Goal: Use online tool/utility: Utilize a website feature to perform a specific function

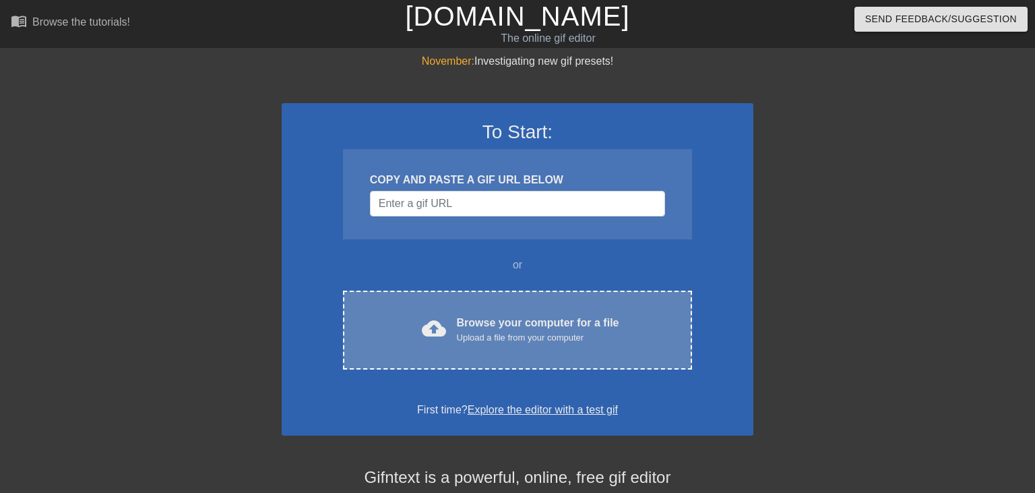
click at [497, 345] on div "cloud_upload Browse your computer for a file Upload a file from your computer C…" at bounding box center [517, 330] width 349 height 79
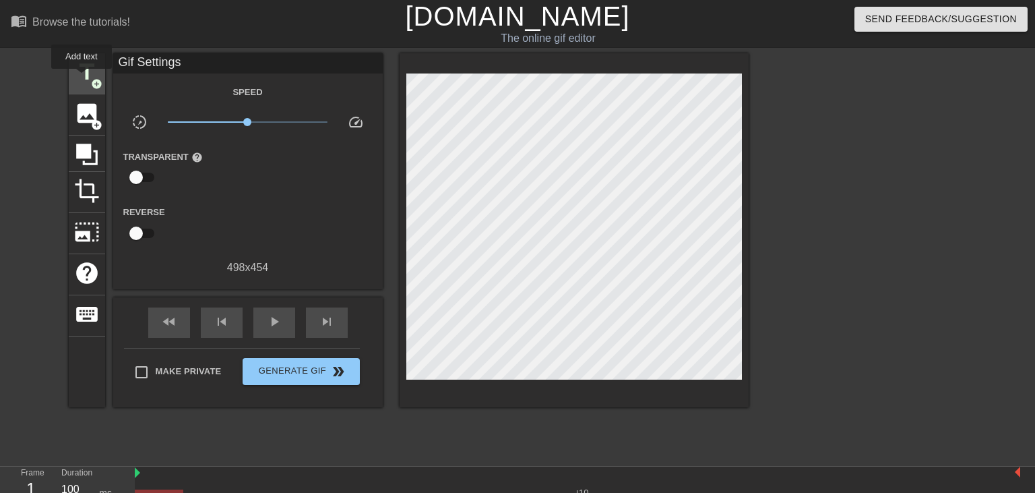
click at [82, 78] on span "title" at bounding box center [87, 72] width 26 height 26
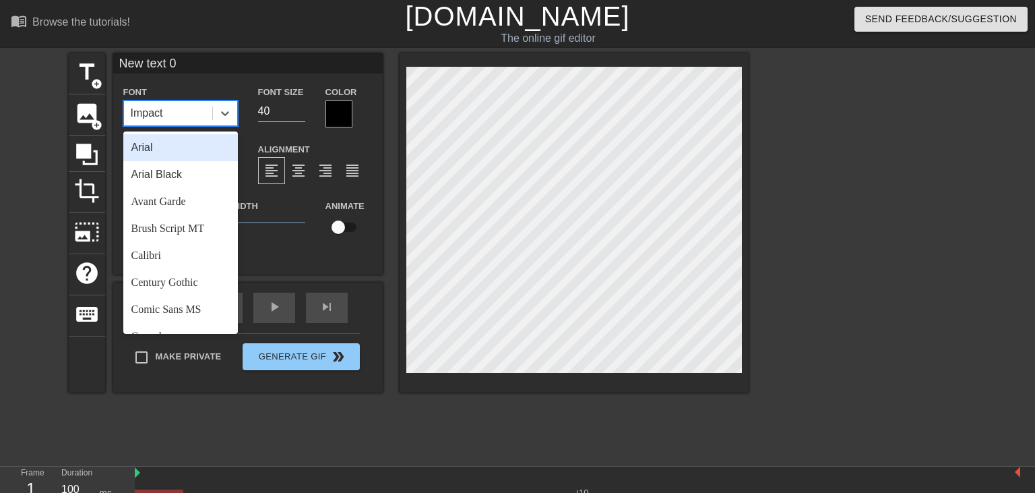
click at [184, 104] on div "Impact" at bounding box center [168, 113] width 88 height 24
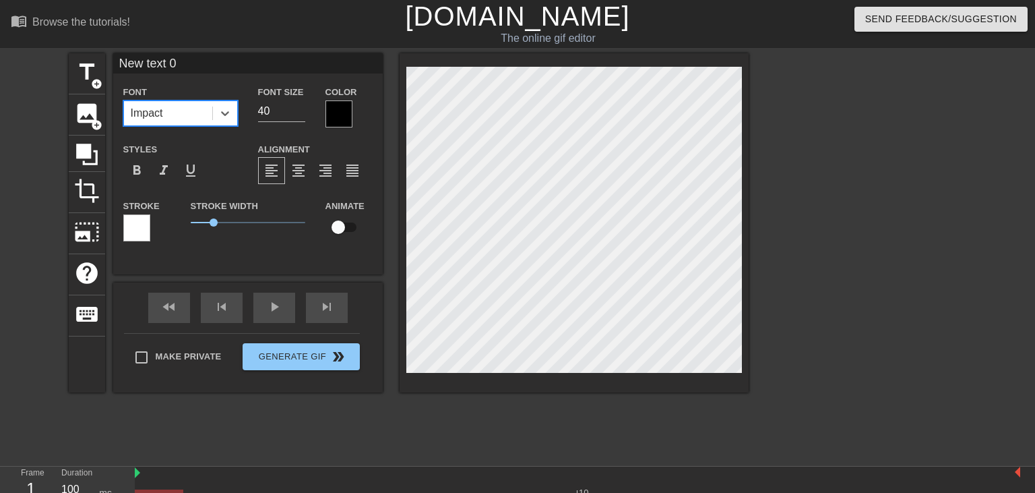
click at [175, 111] on div "Impact" at bounding box center [168, 113] width 88 height 24
type input "text 0"
type textarea "text 0"
type input "text"
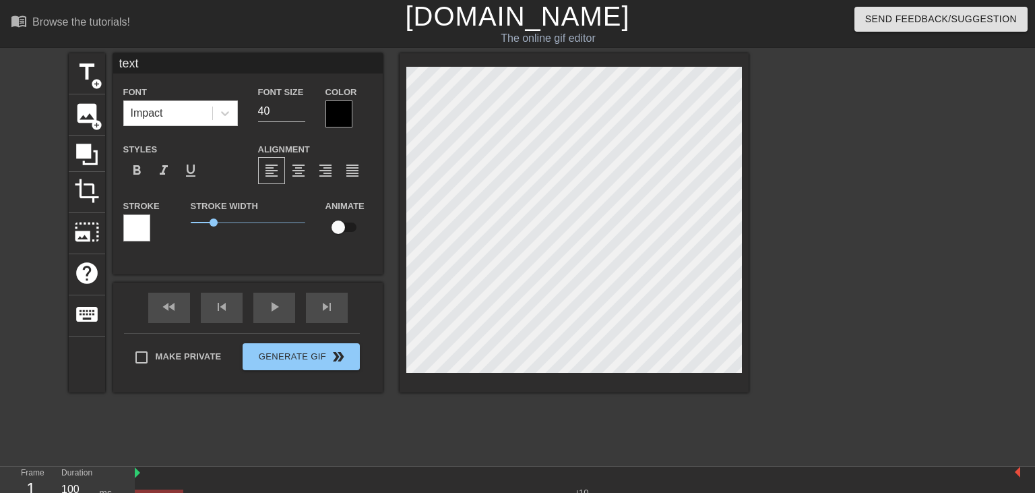
type textarea "text"
type input "text"
type textarea "text"
type input "tex"
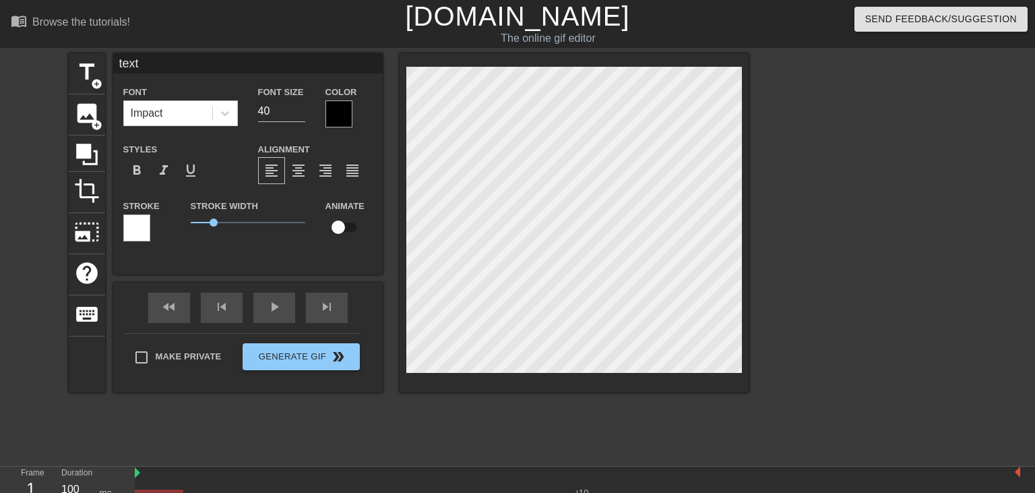
type textarea "tex"
type input "te"
type textarea "te"
type input "t"
type textarea "t"
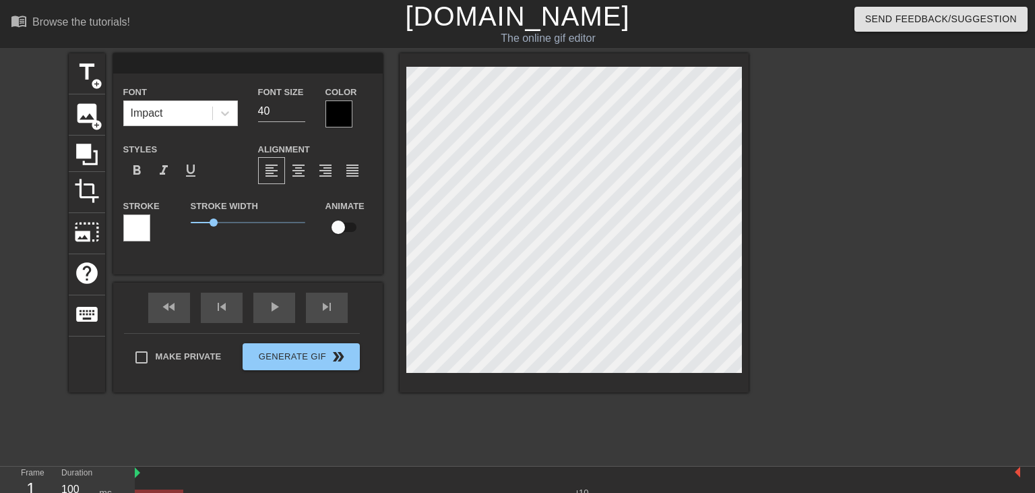
type input "M"
type textarea "M"
type input "MA"
type textarea "MA"
type input "MAI"
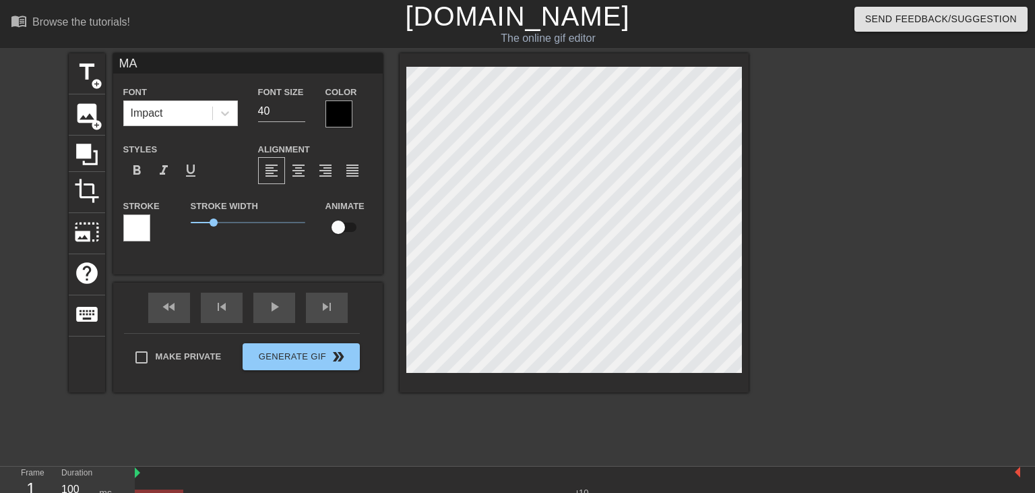
type textarea "MAI"
type input "MAIN"
type textarea "MAIN"
type input "MAINT"
type textarea "MAINT"
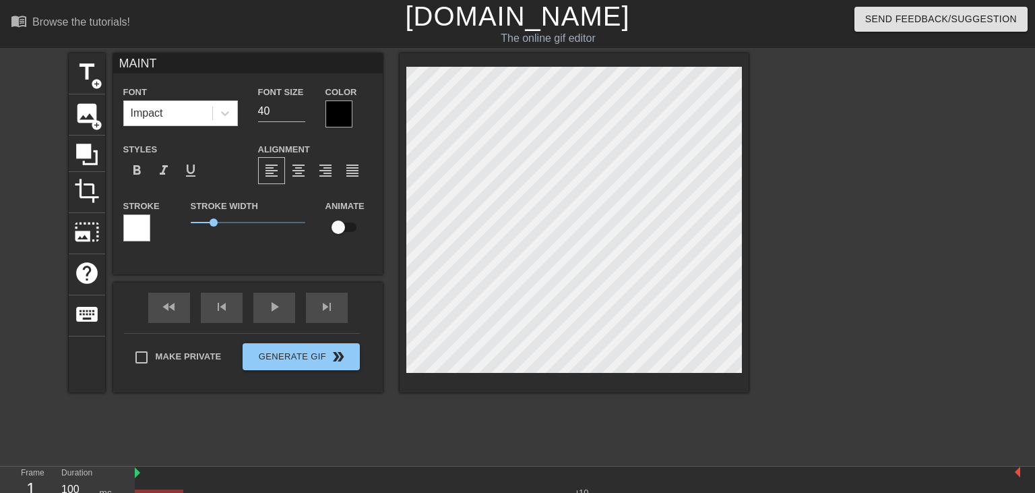
type input "MAINTE"
type textarea "MAINTE"
type input "MAINTEN"
type textarea "MAINTEN"
type input "MAINTENA"
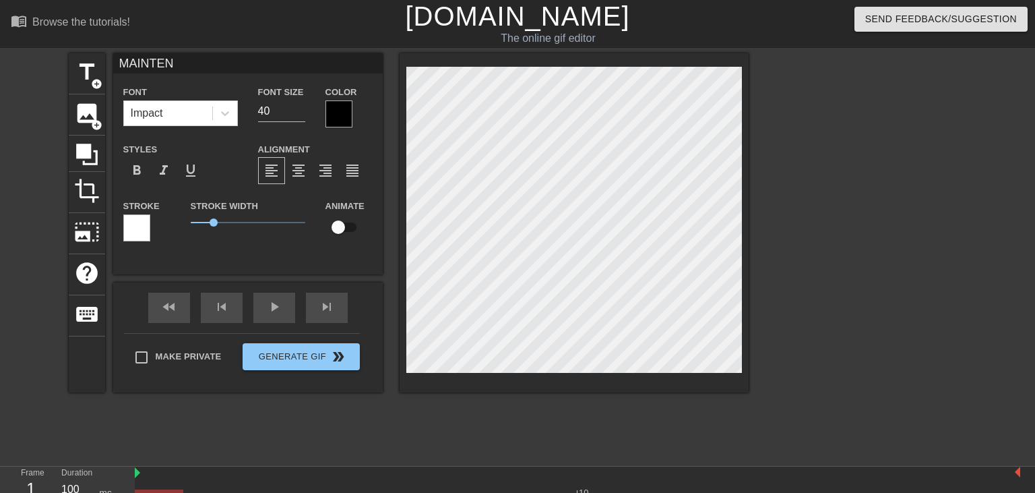
type textarea "MAINTENA"
type input "MAINTENAN"
type textarea "MAINTENAN"
type input "MAINTENANC"
type textarea "MAINTENANC"
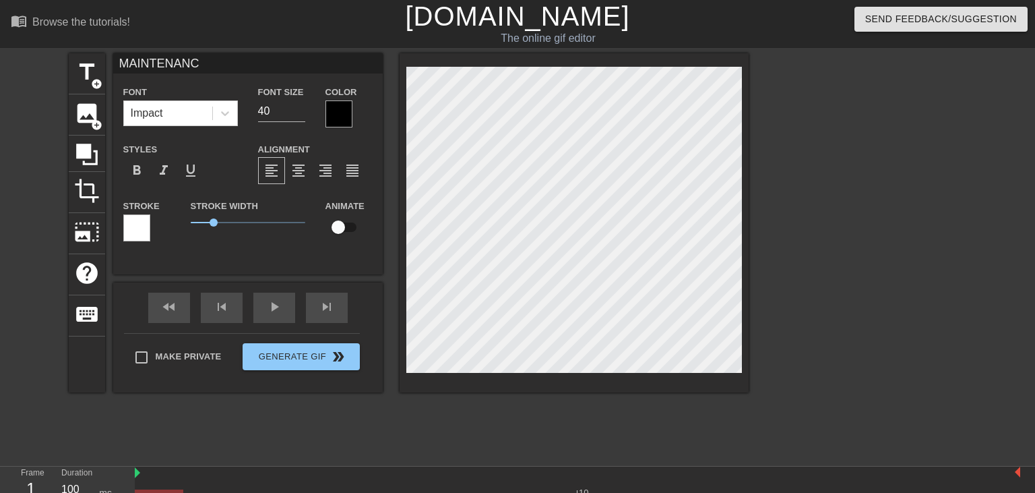
type input "MAINTENANCE"
type textarea "MAINTENANCE"
click at [348, 229] on input "checkbox" at bounding box center [338, 227] width 77 height 26
checkbox input "true"
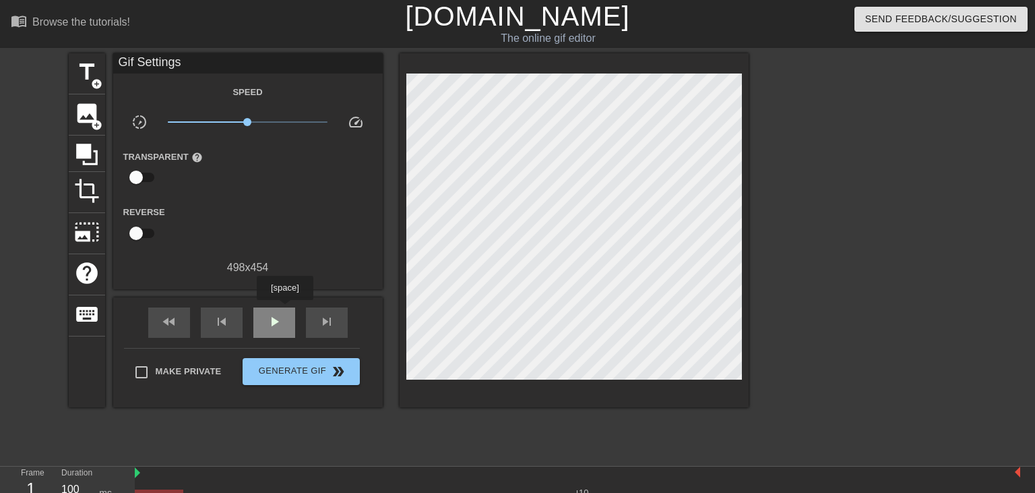
click at [284, 309] on div "play_arrow" at bounding box center [274, 322] width 42 height 30
click at [274, 321] on span "pause" at bounding box center [274, 321] width 16 height 16
click at [284, 303] on div "fast_rewind skip_previous play_arrow skip_next" at bounding box center [248, 322] width 220 height 51
click at [276, 326] on span "play_arrow" at bounding box center [274, 321] width 16 height 16
click at [276, 326] on span "pause" at bounding box center [274, 321] width 16 height 16
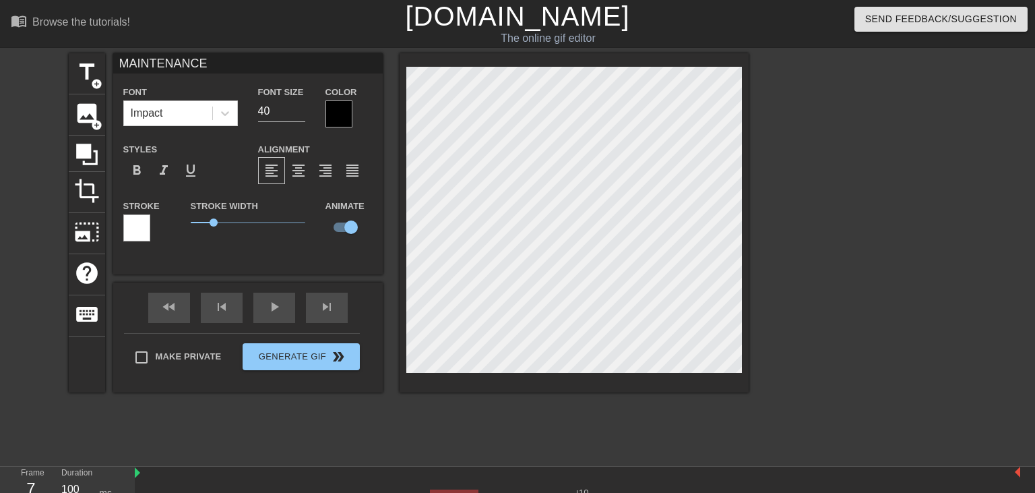
scroll to position [0, 1]
click at [99, 88] on span "add_circle" at bounding box center [96, 83] width 11 height 11
type input "New text 1"
checkbox input "false"
click at [339, 220] on input "checkbox" at bounding box center [351, 227] width 77 height 26
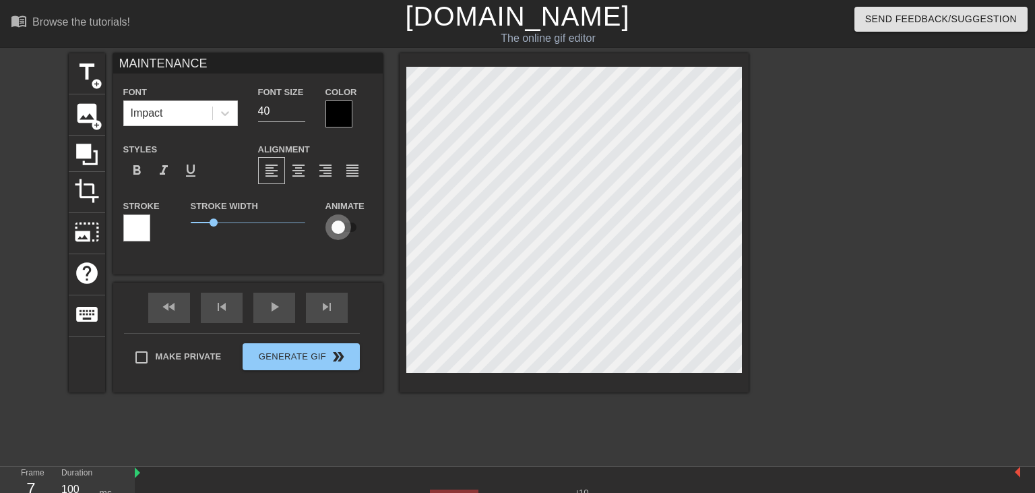
click at [339, 220] on input "checkbox" at bounding box center [338, 227] width 77 height 26
checkbox input "true"
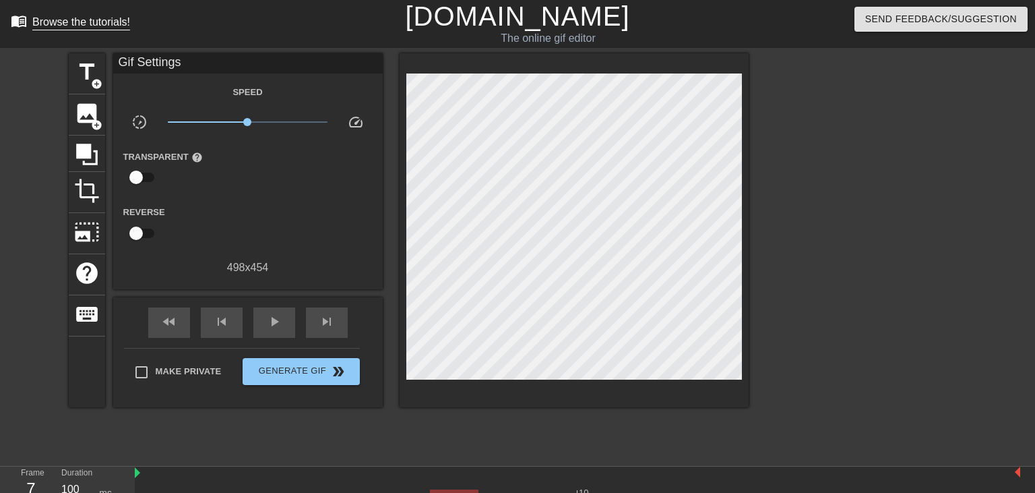
click at [101, 19] on div "Browse the tutorials!" at bounding box center [81, 21] width 98 height 11
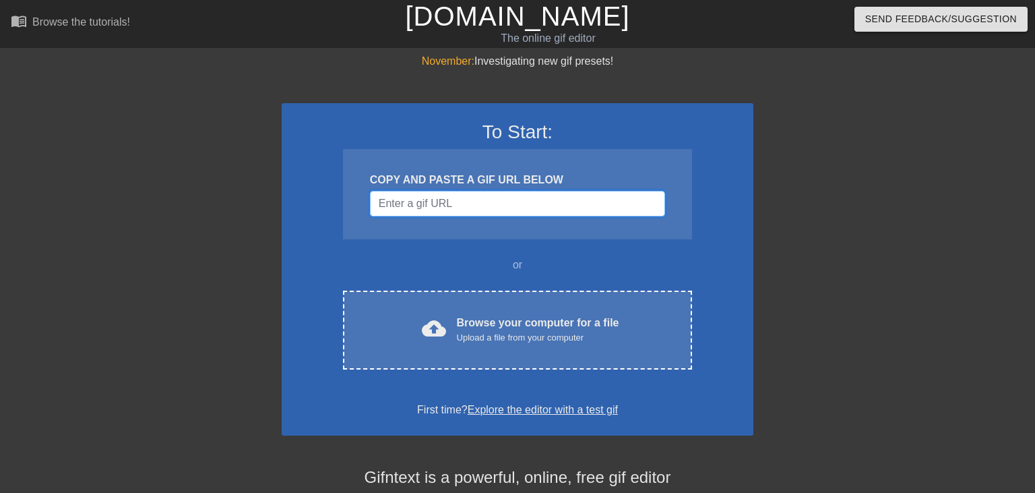
click at [514, 198] on input "Username" at bounding box center [517, 204] width 295 height 26
paste input "[URL][DOMAIN_NAME][PERSON_NAME]"
type input "[URL][DOMAIN_NAME][PERSON_NAME]"
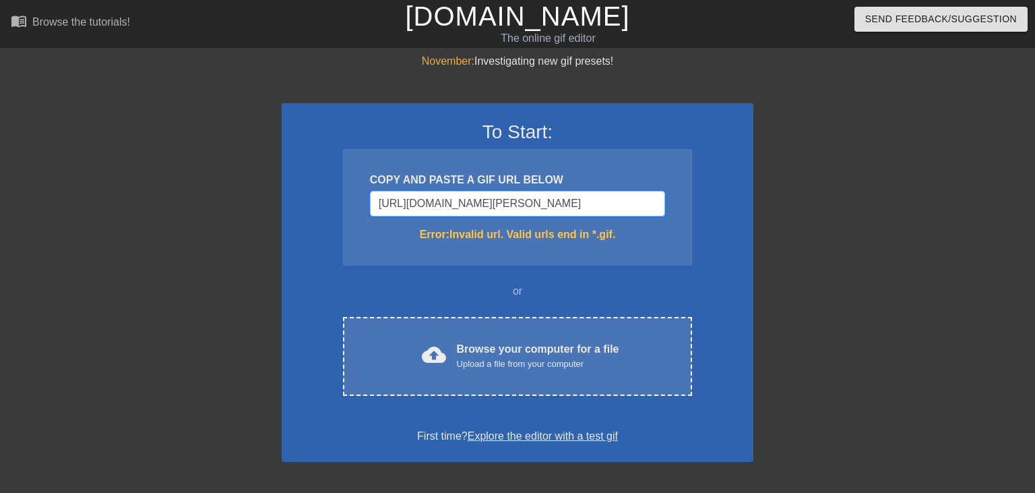
scroll to position [1, 0]
